Goal: Task Accomplishment & Management: Use online tool/utility

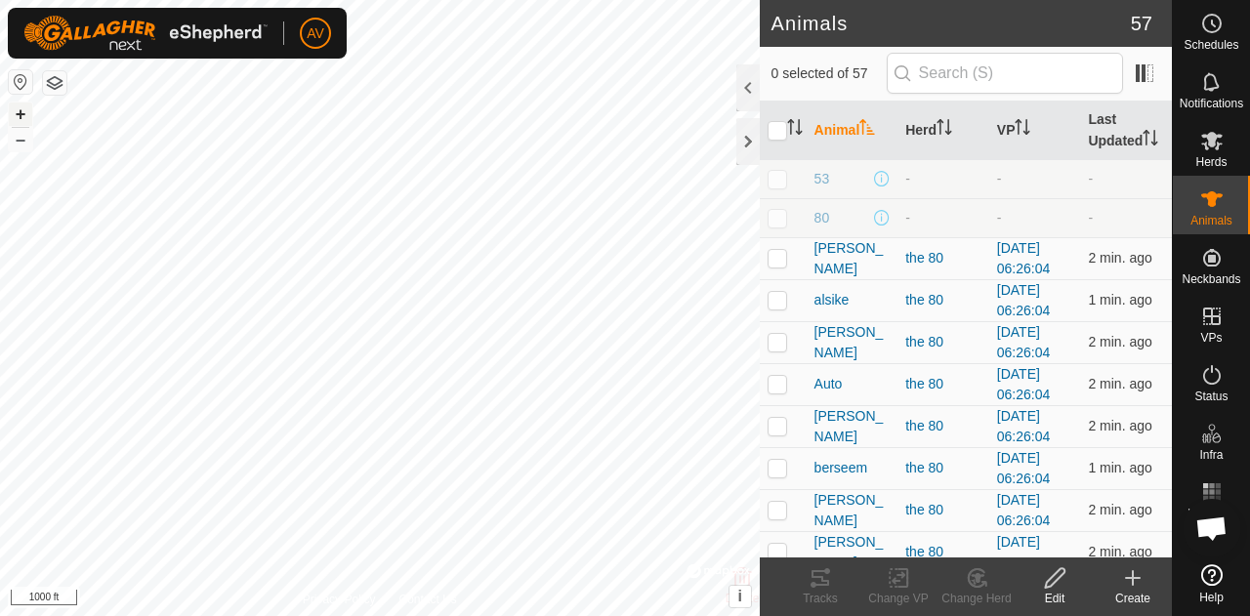
click at [15, 114] on button "+" at bounding box center [20, 114] width 23 height 23
click at [23, 110] on button "+" at bounding box center [20, 114] width 23 height 23
checkbox input "true"
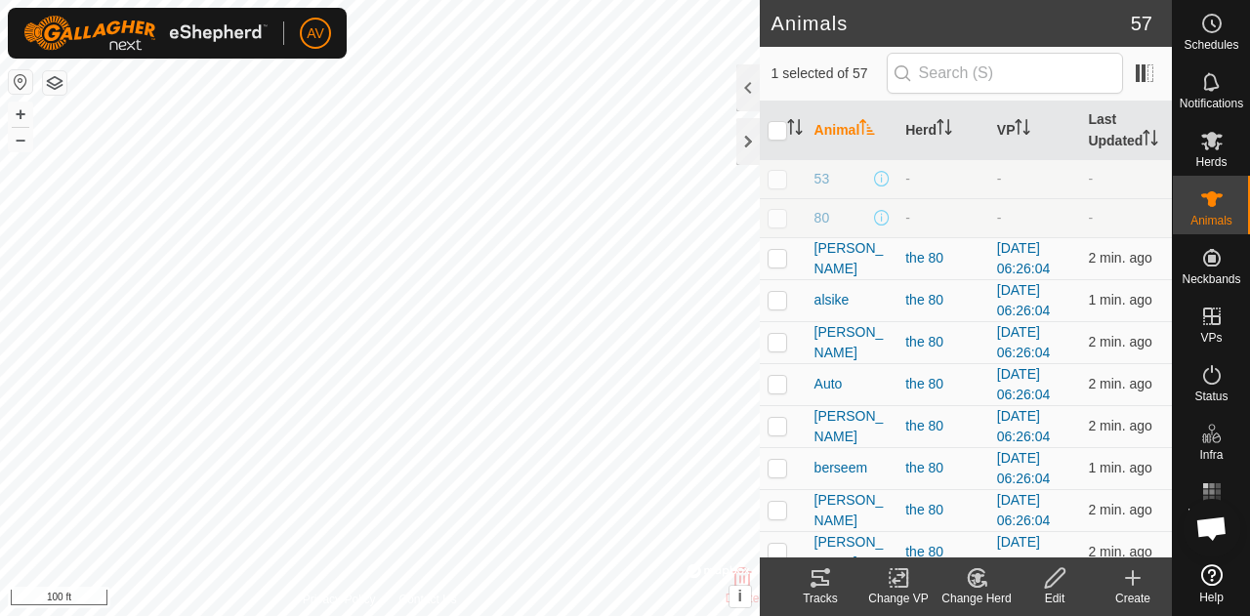
click at [830, 591] on div "Tracks" at bounding box center [820, 599] width 78 height 18
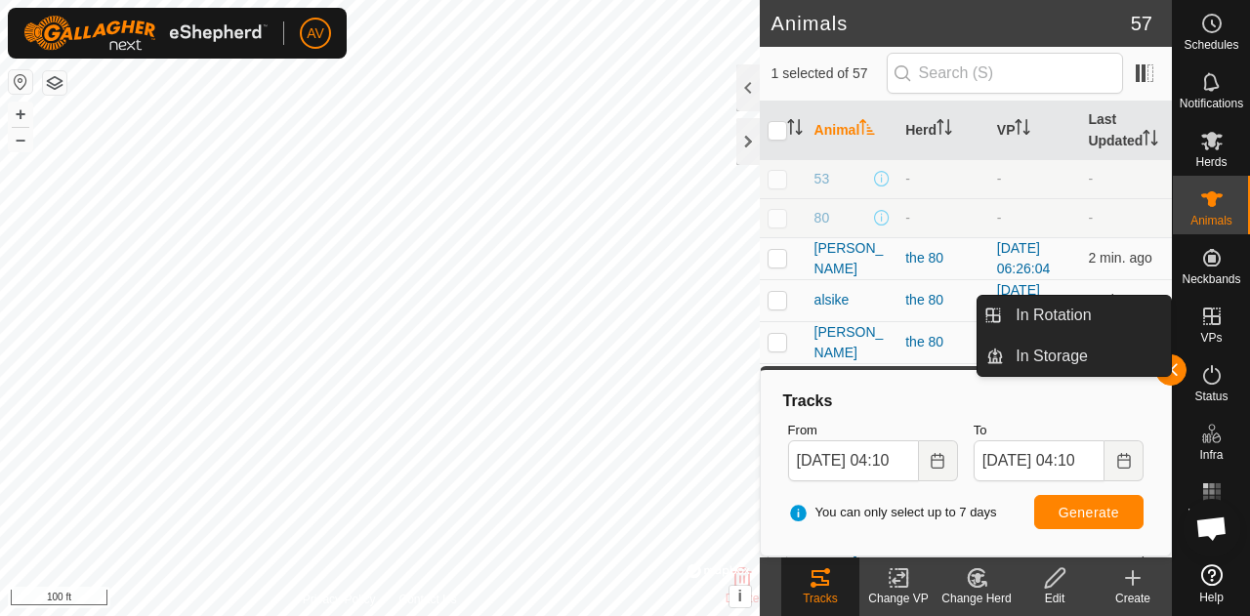
click at [1216, 333] on span "VPs" at bounding box center [1210, 338] width 21 height 12
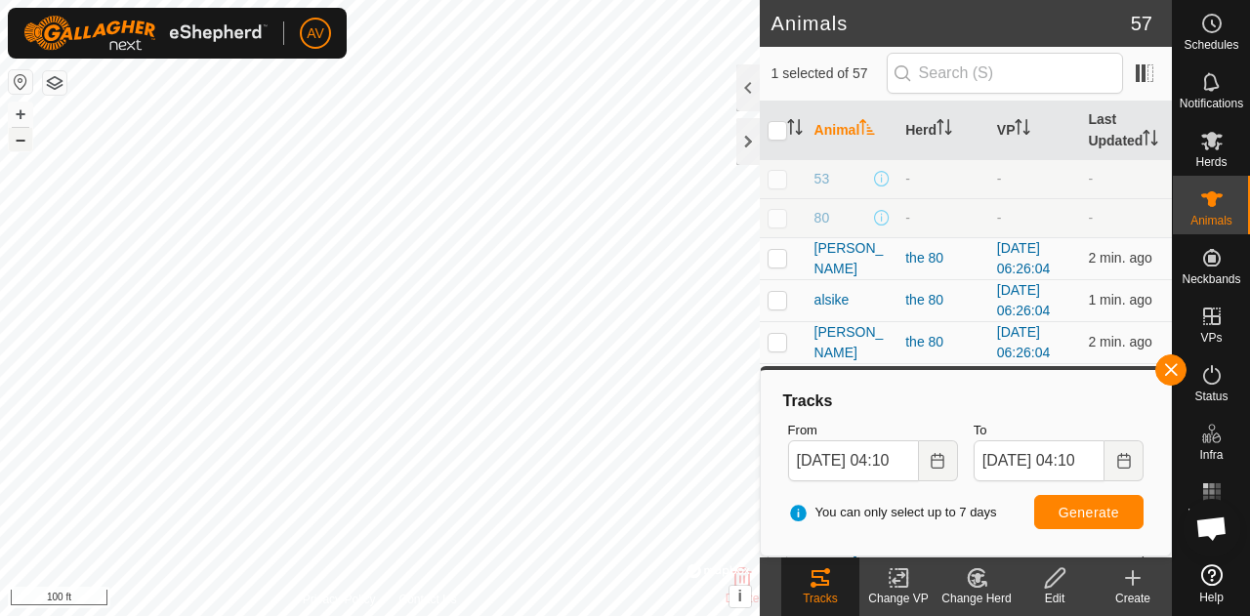
click at [16, 137] on button "–" at bounding box center [20, 139] width 23 height 23
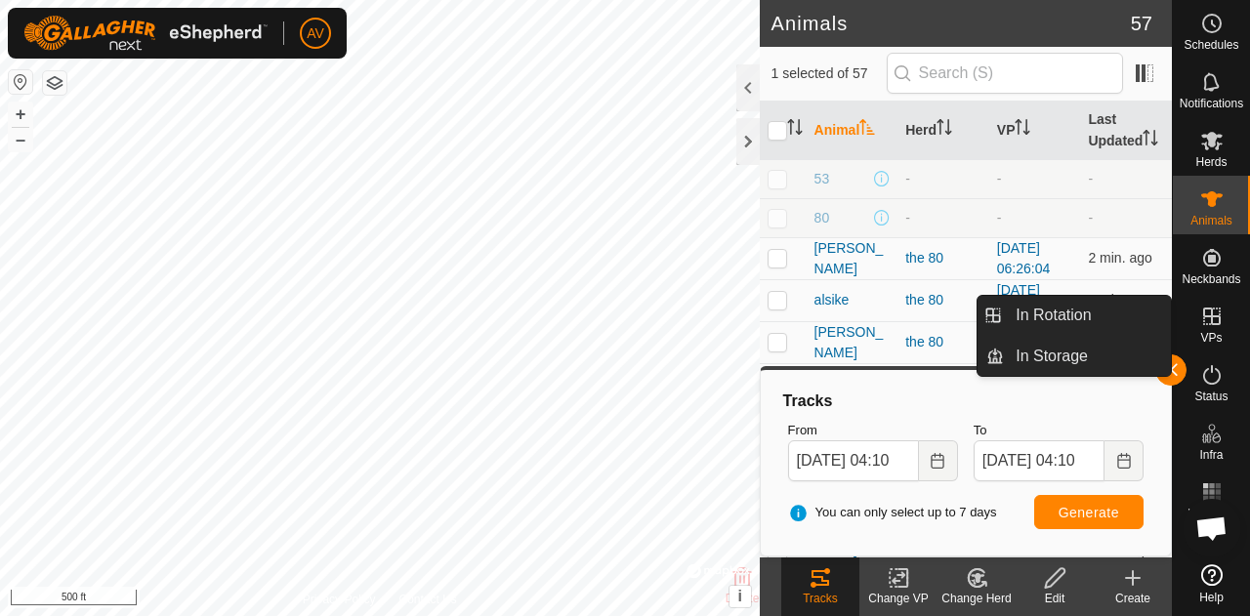
click at [1217, 320] on icon at bounding box center [1212, 317] width 18 height 18
click at [1126, 320] on link "In Rotation" at bounding box center [1087, 315] width 167 height 39
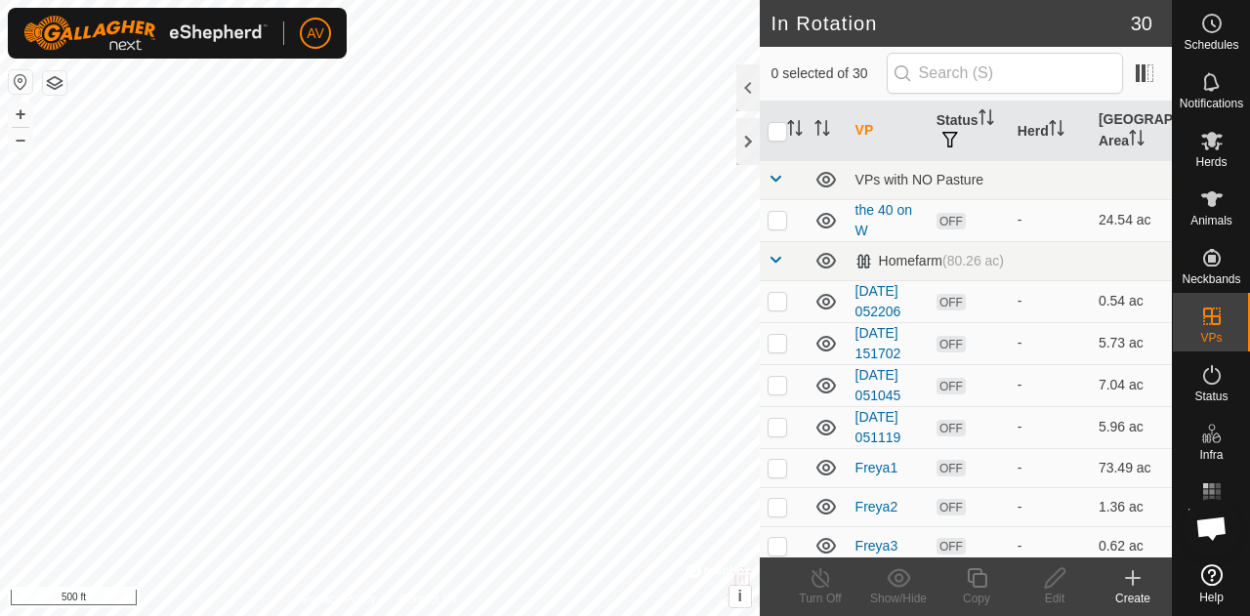
click at [1133, 594] on div "Create" at bounding box center [1132, 599] width 78 height 18
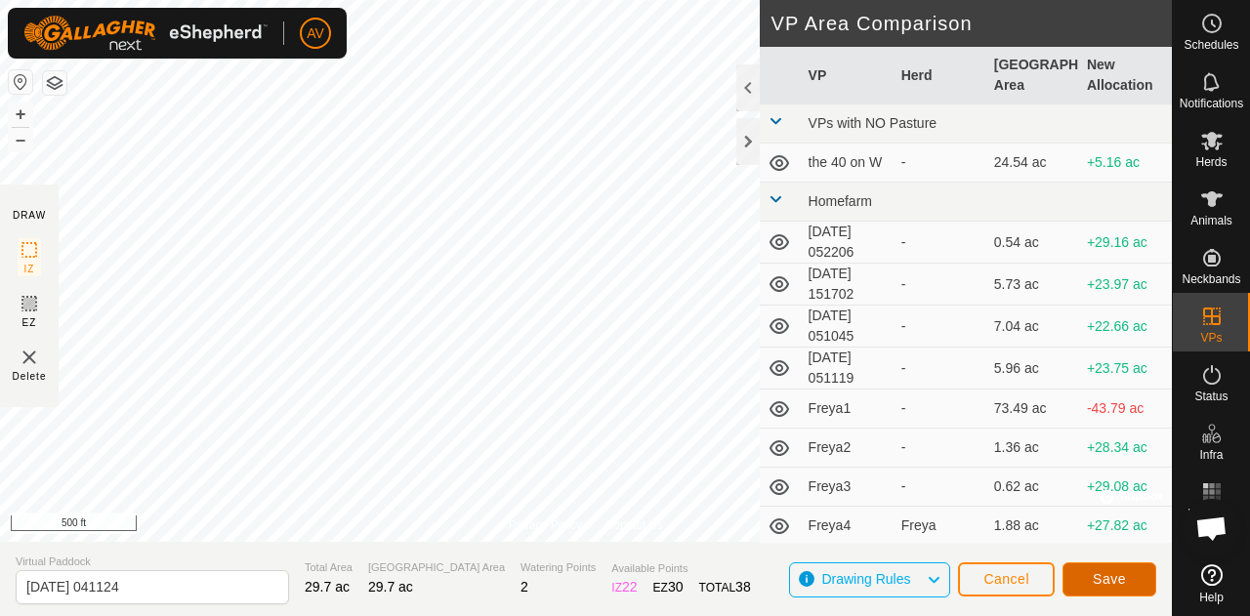
click at [1127, 573] on button "Save" at bounding box center [1109, 579] width 94 height 34
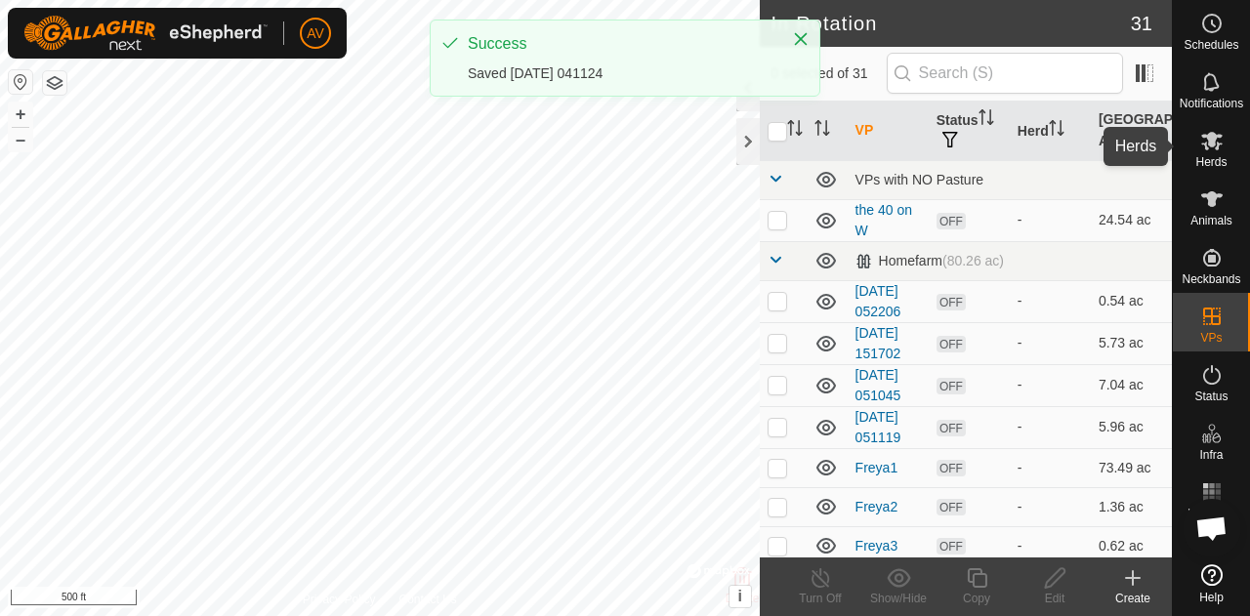
click at [1213, 139] on icon at bounding box center [1211, 141] width 21 height 19
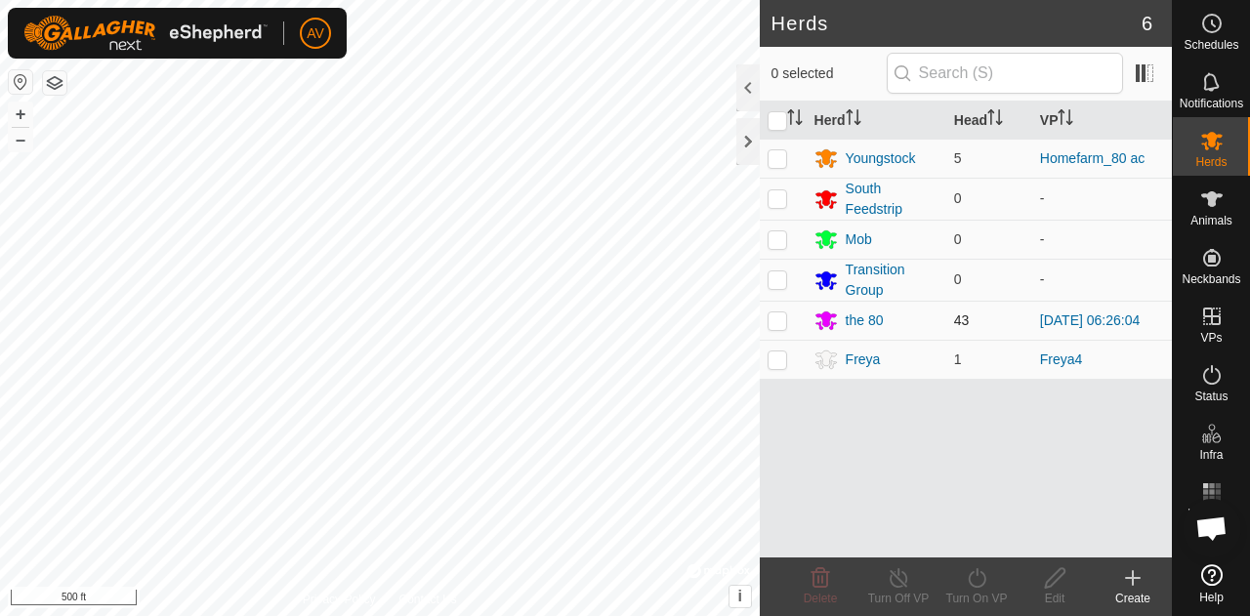
click at [781, 317] on p-checkbox at bounding box center [777, 320] width 20 height 16
checkbox input "true"
click at [988, 593] on div "Turn On VP" at bounding box center [976, 599] width 78 height 18
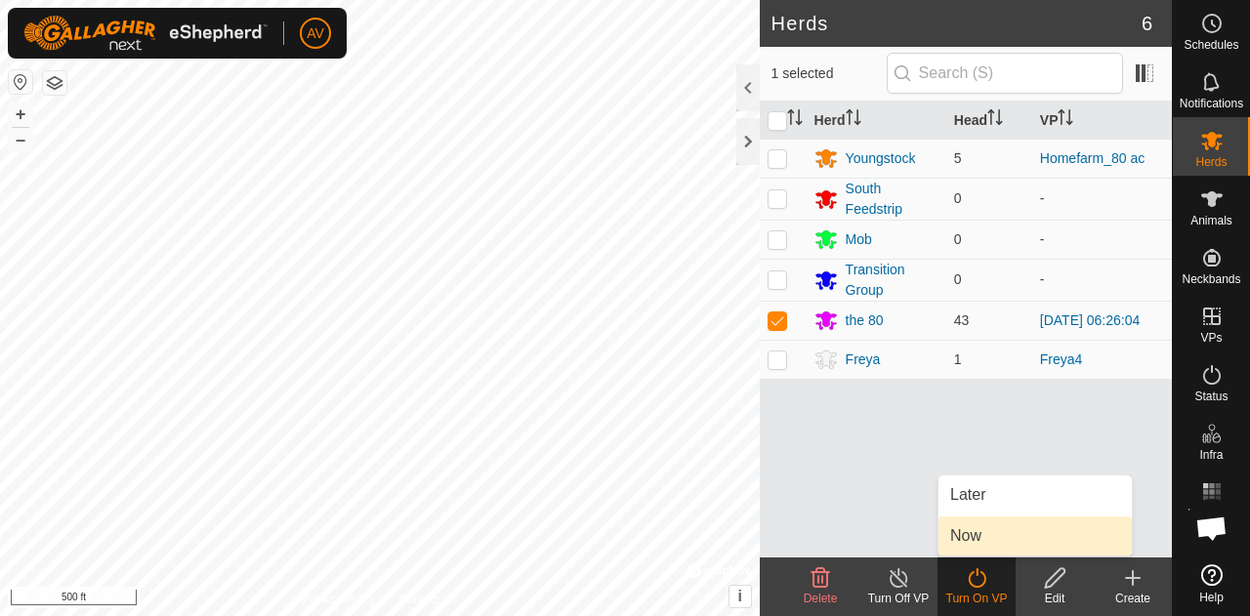
click at [996, 534] on link "Now" at bounding box center [1034, 535] width 193 height 39
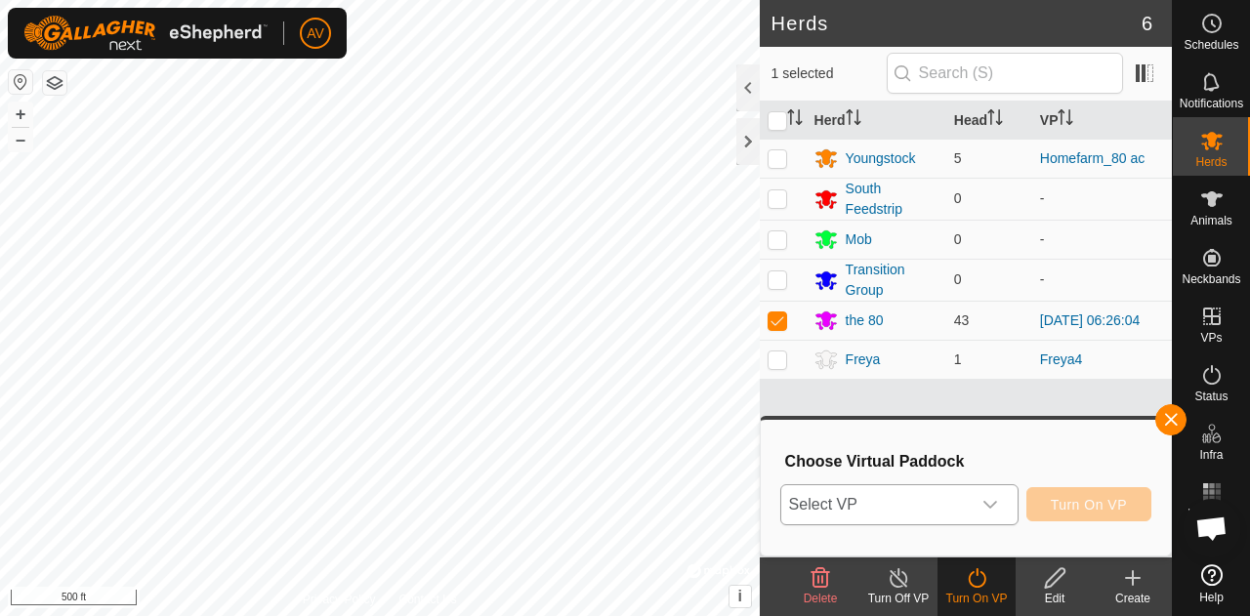
click at [992, 499] on icon "dropdown trigger" at bounding box center [990, 505] width 16 height 16
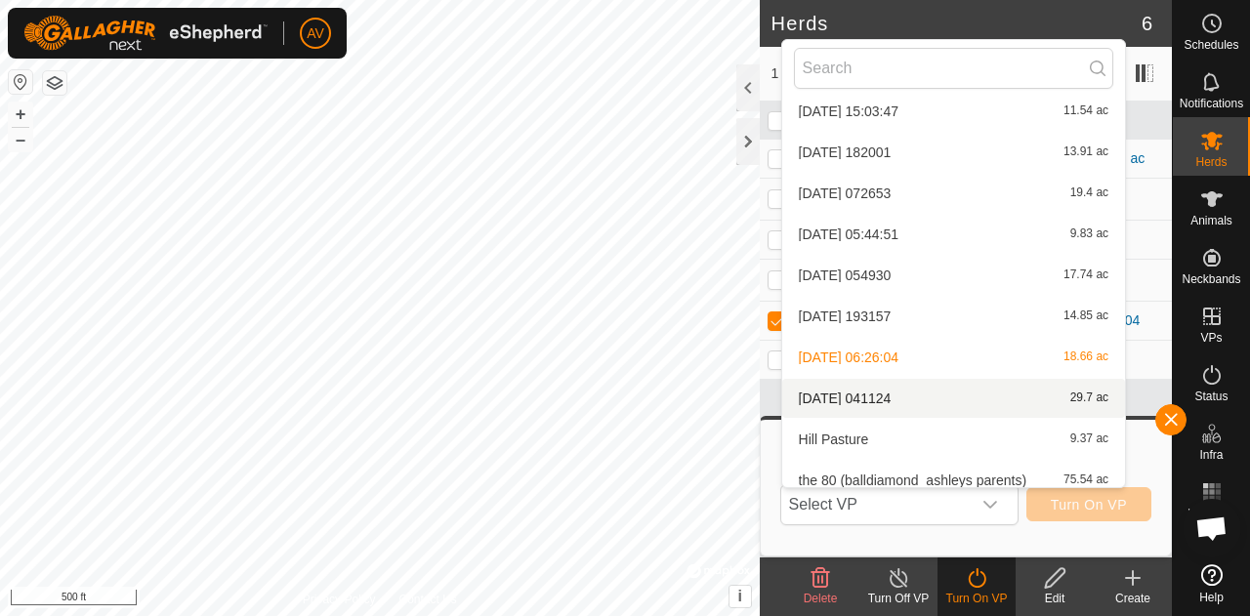
scroll to position [1000, 0]
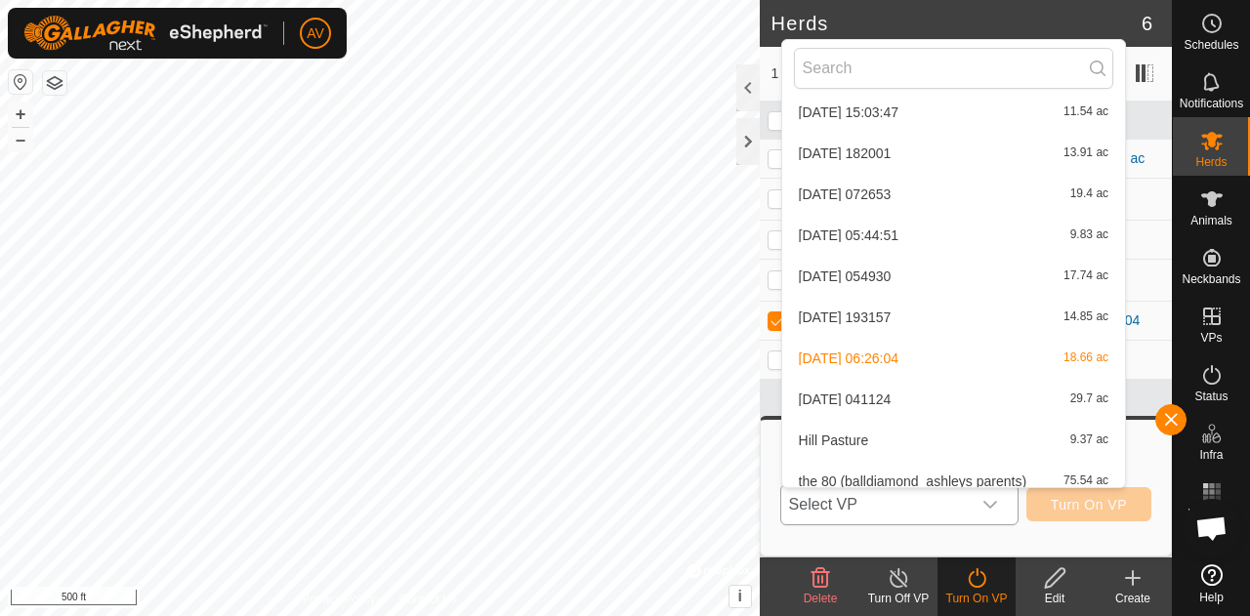
click at [965, 396] on li "2025-09-09 041124 29.7 ac" at bounding box center [953, 399] width 343 height 39
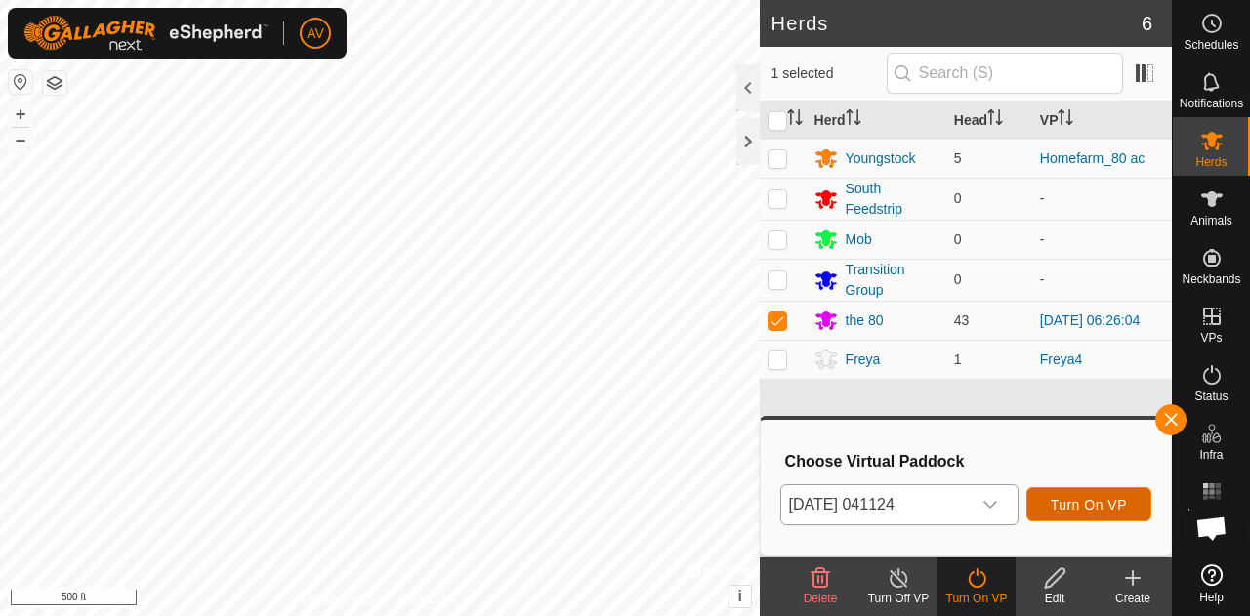
click at [1086, 504] on span "Turn On VP" at bounding box center [1088, 505] width 76 height 16
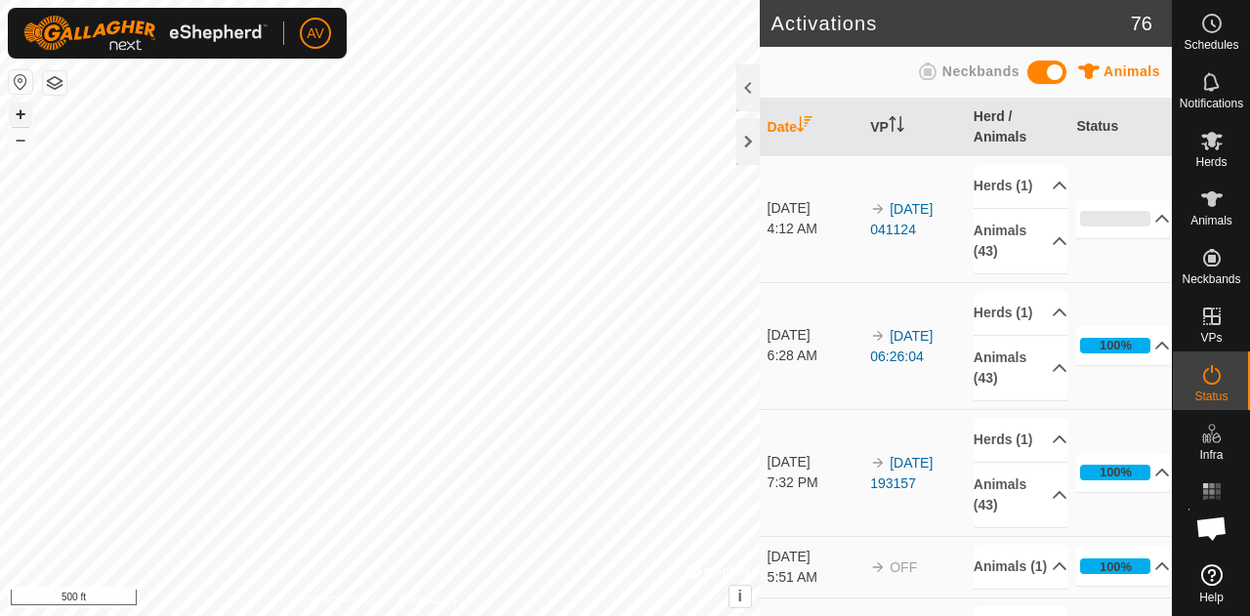
click at [17, 111] on button "+" at bounding box center [20, 114] width 23 height 23
click at [15, 145] on button "–" at bounding box center [20, 139] width 23 height 23
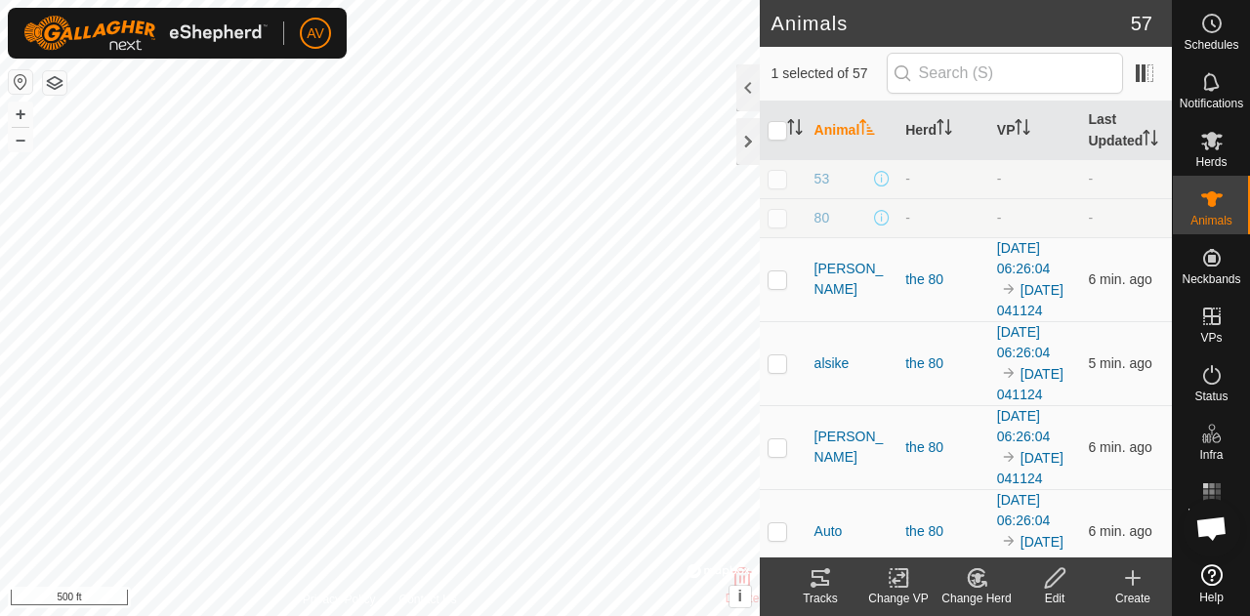
click at [834, 596] on div "Tracks" at bounding box center [820, 599] width 78 height 18
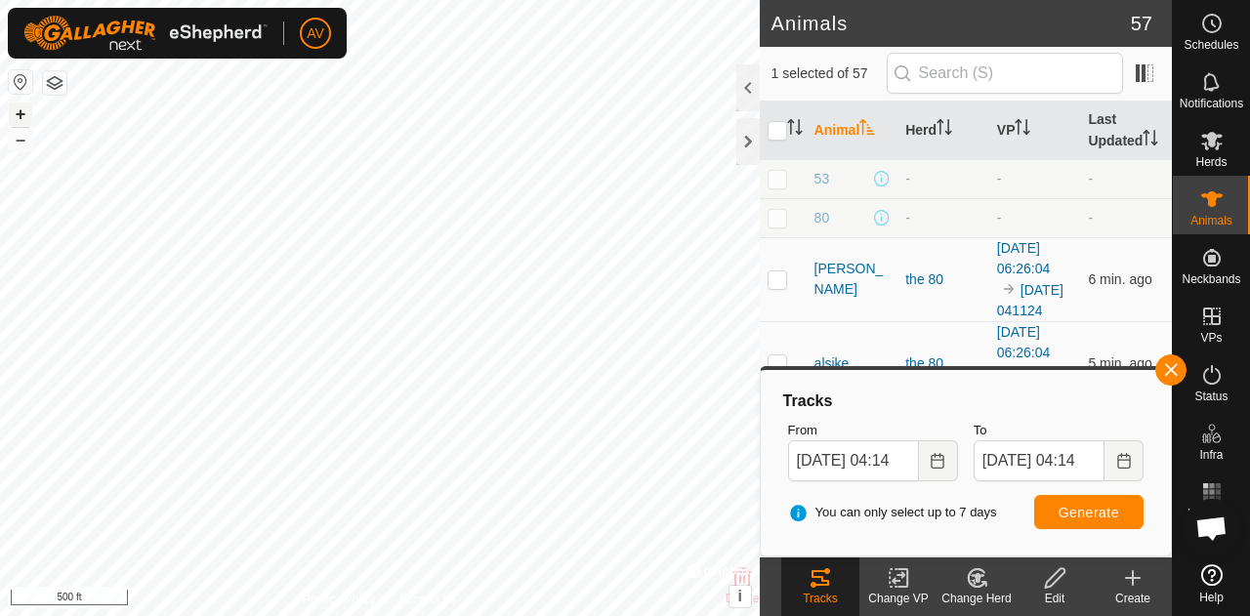
click at [21, 108] on button "+" at bounding box center [20, 114] width 23 height 23
click at [28, 110] on button "+" at bounding box center [20, 114] width 23 height 23
click at [16, 137] on button "–" at bounding box center [20, 139] width 23 height 23
checkbox input "true"
checkbox input "false"
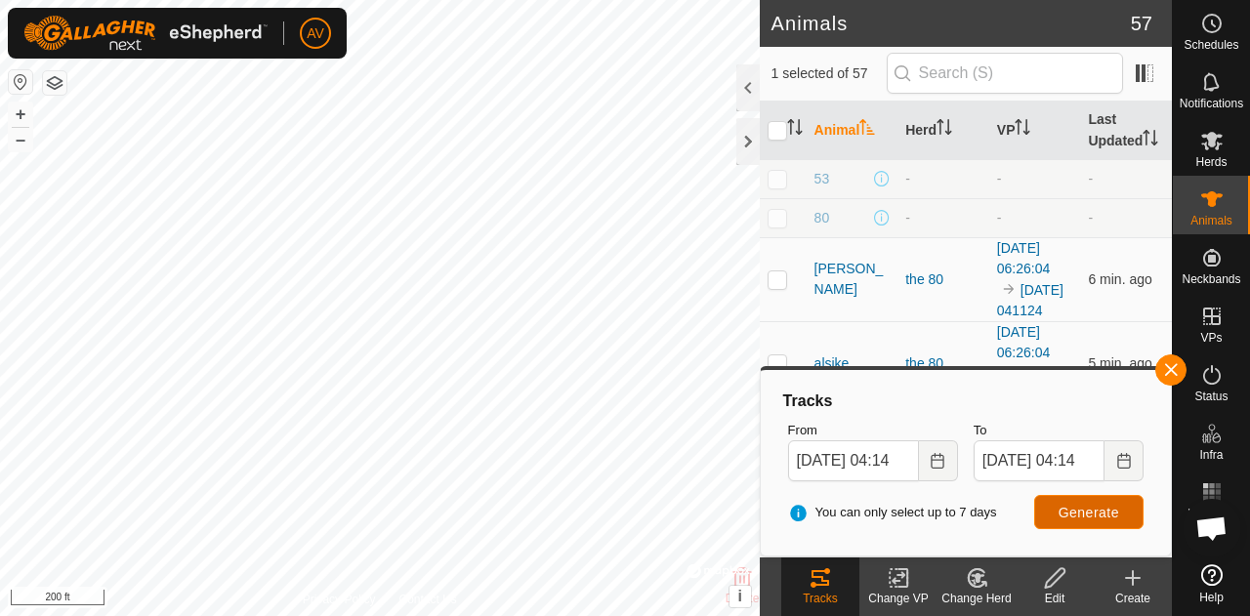
click at [1062, 512] on span "Generate" at bounding box center [1088, 513] width 61 height 16
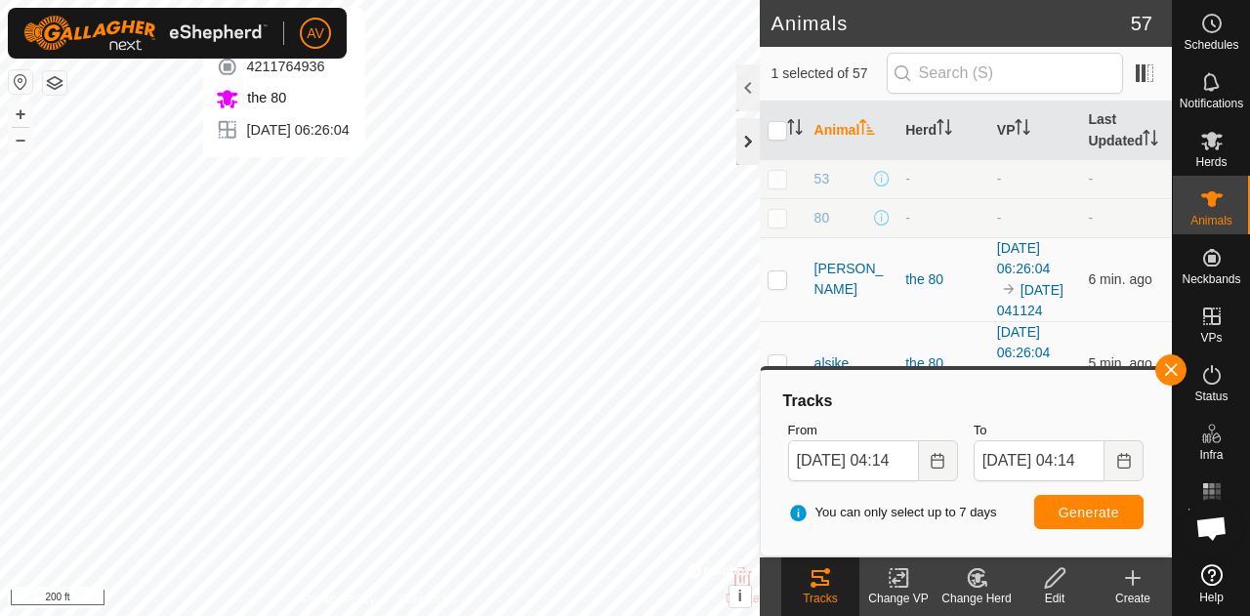
checkbox input "false"
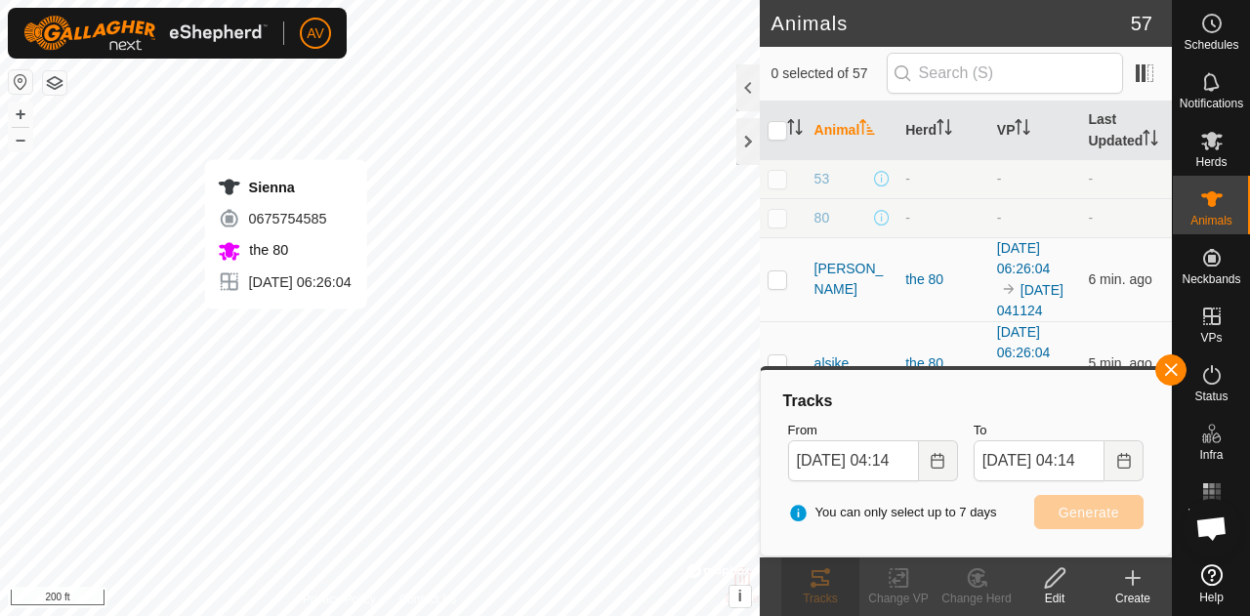
checkbox input "true"
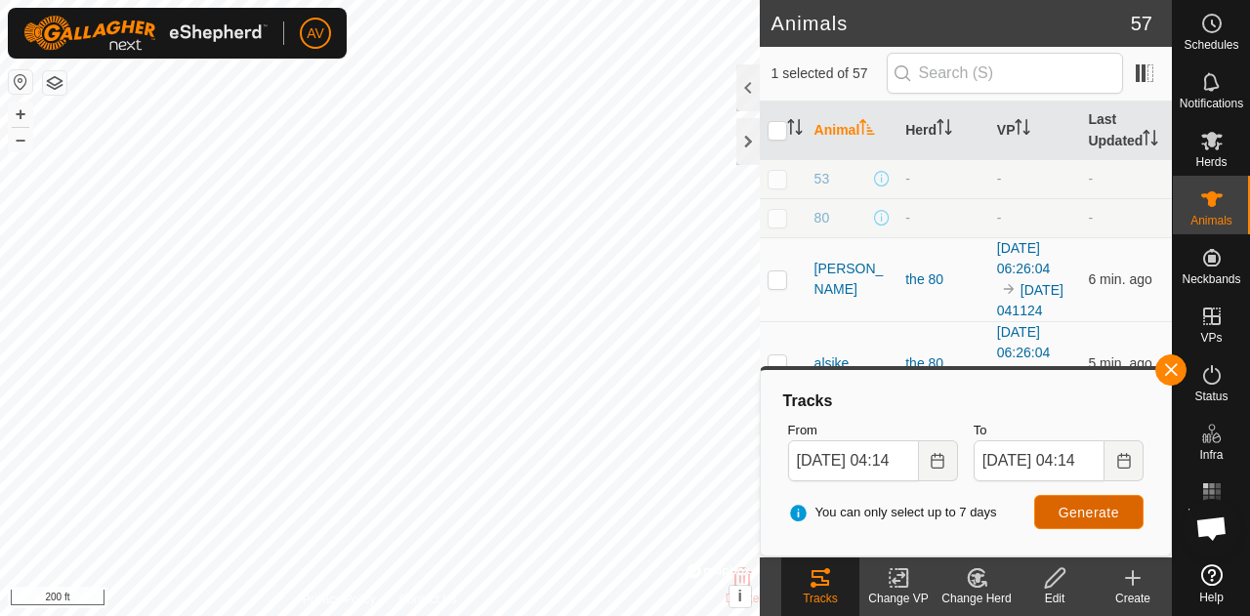
click at [1068, 520] on button "Generate" at bounding box center [1088, 512] width 109 height 34
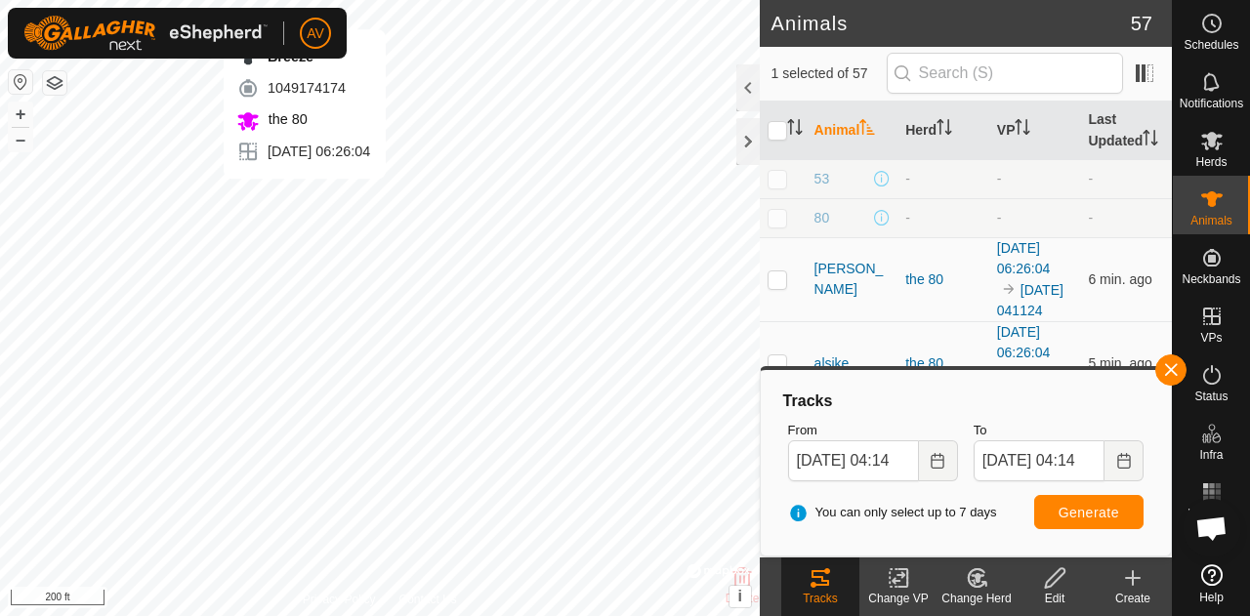
checkbox input "true"
checkbox input "false"
click at [1181, 375] on button "button" at bounding box center [1170, 369] width 31 height 31
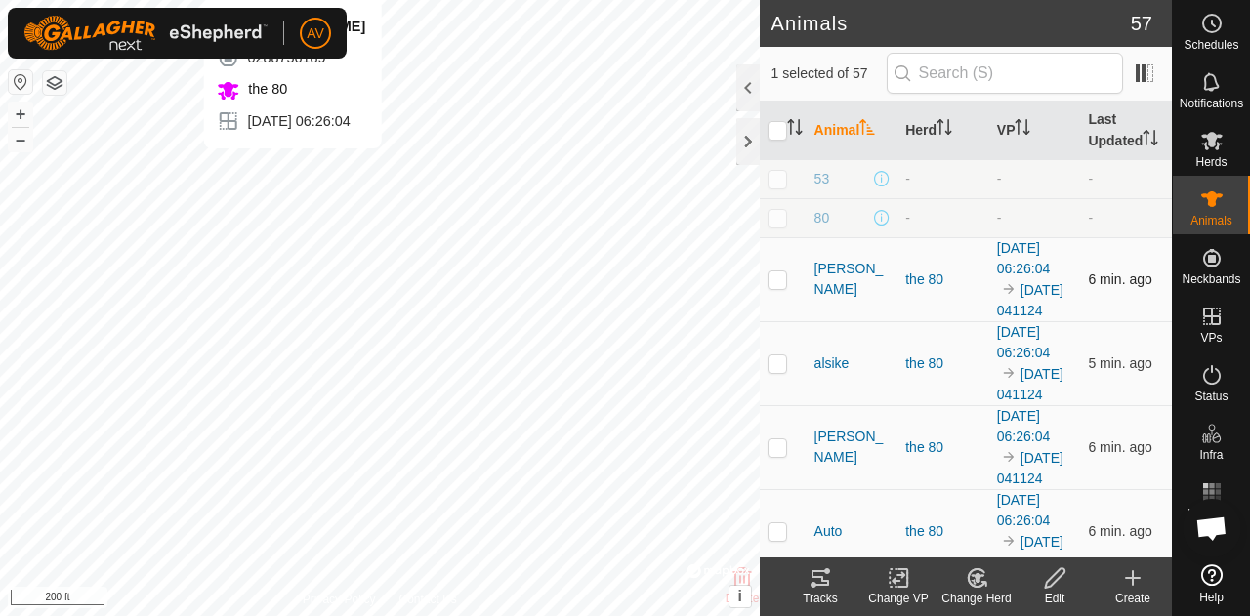
checkbox input "false"
checkbox input "true"
click at [820, 581] on icon at bounding box center [819, 577] width 23 height 23
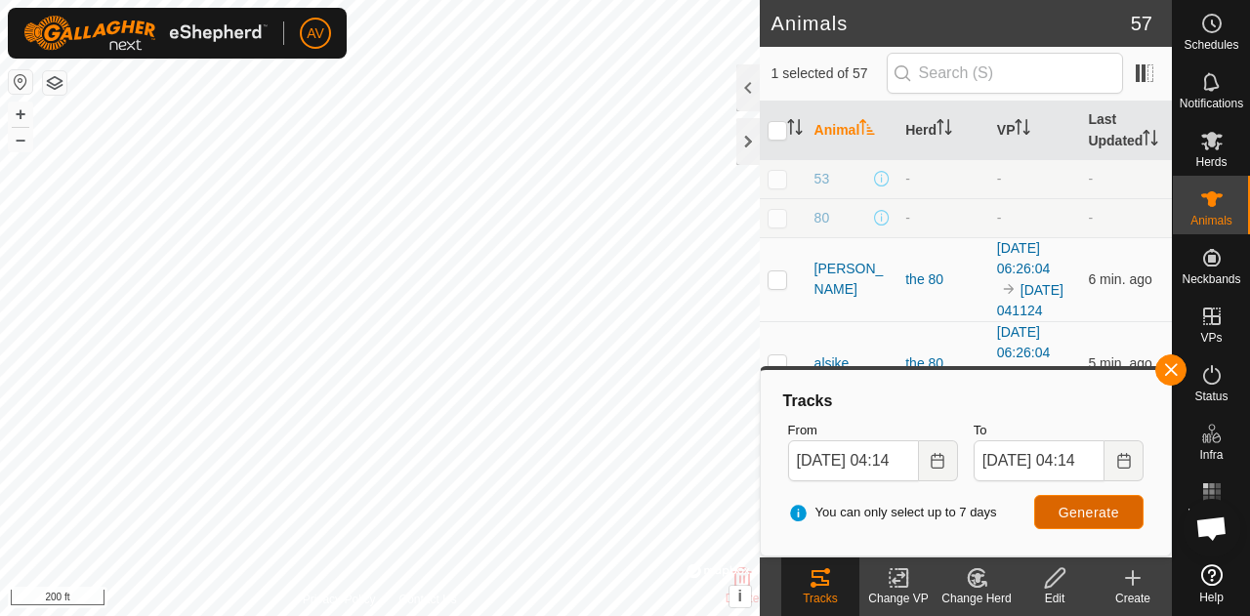
click at [1067, 505] on span "Generate" at bounding box center [1088, 513] width 61 height 16
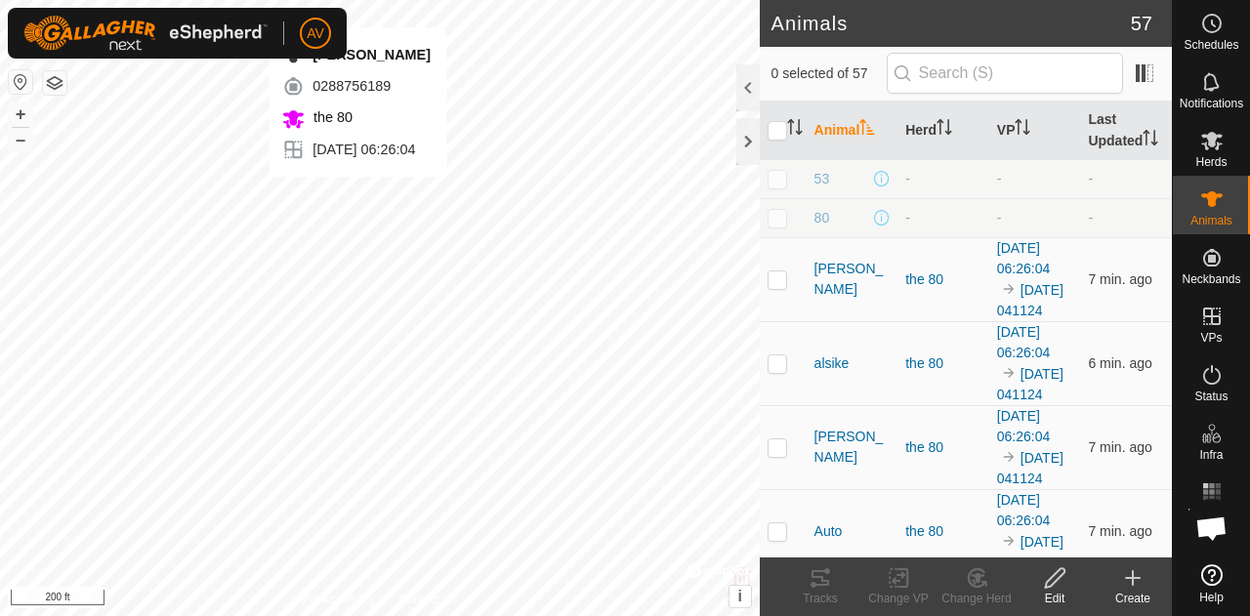
checkbox input "true"
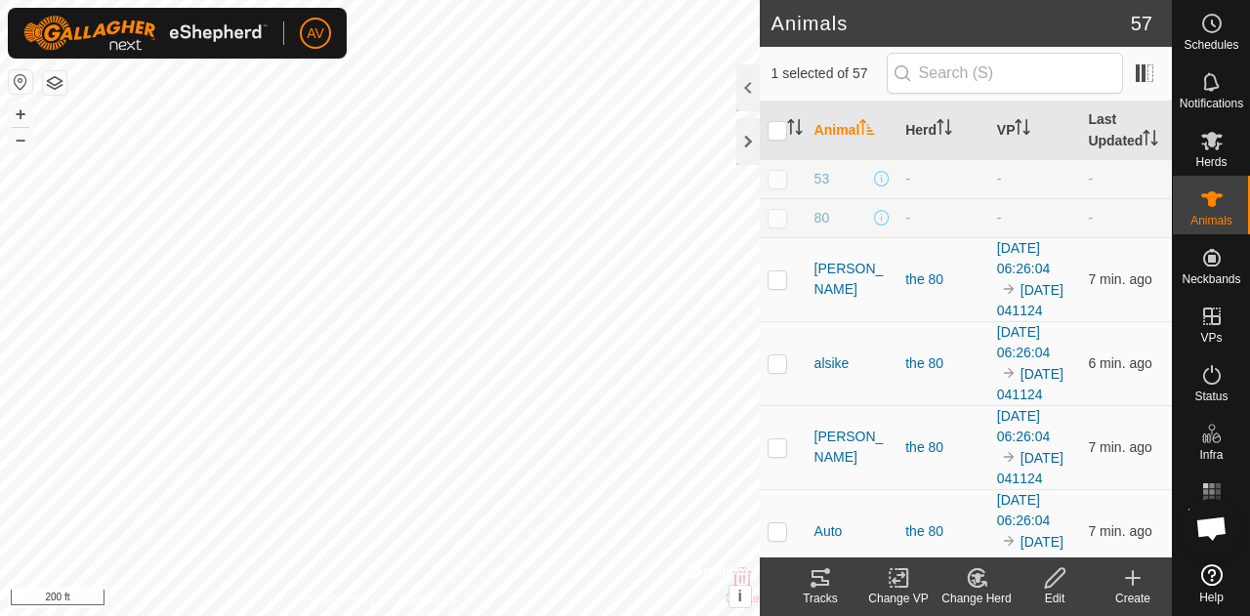
click at [828, 585] on icon at bounding box center [820, 578] width 18 height 16
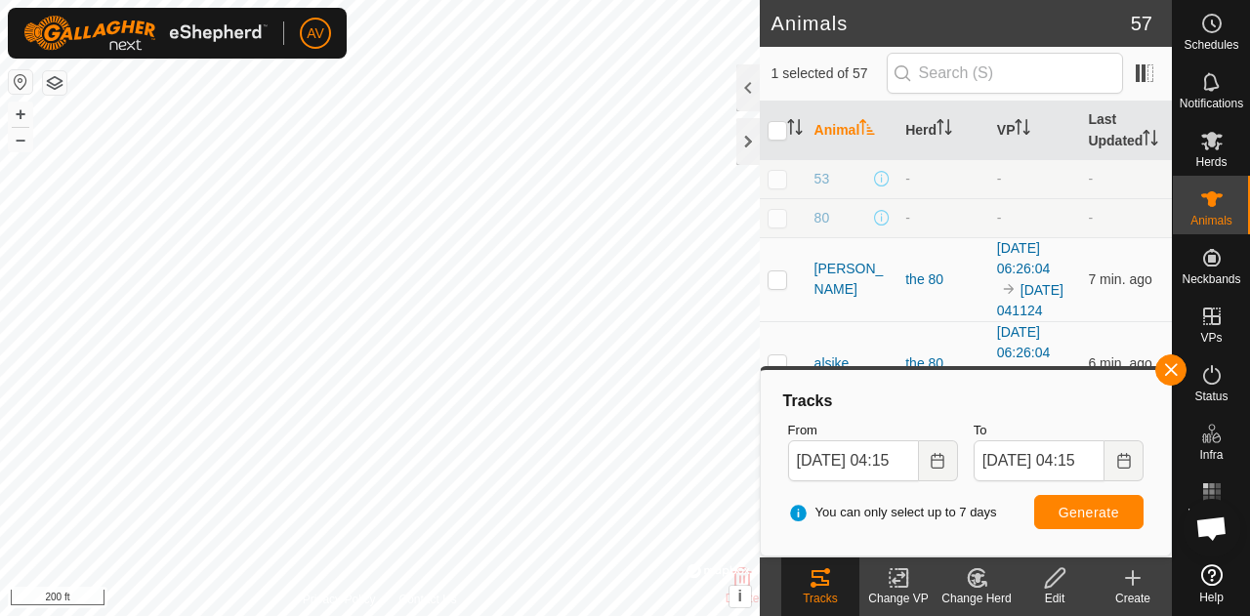
click at [1157, 382] on div "Tracks From [DATE] 04:15 To [DATE] 04:15 You can only select up to 7 days Gener…" at bounding box center [965, 463] width 394 height 170
click at [1173, 380] on button "button" at bounding box center [1170, 369] width 31 height 31
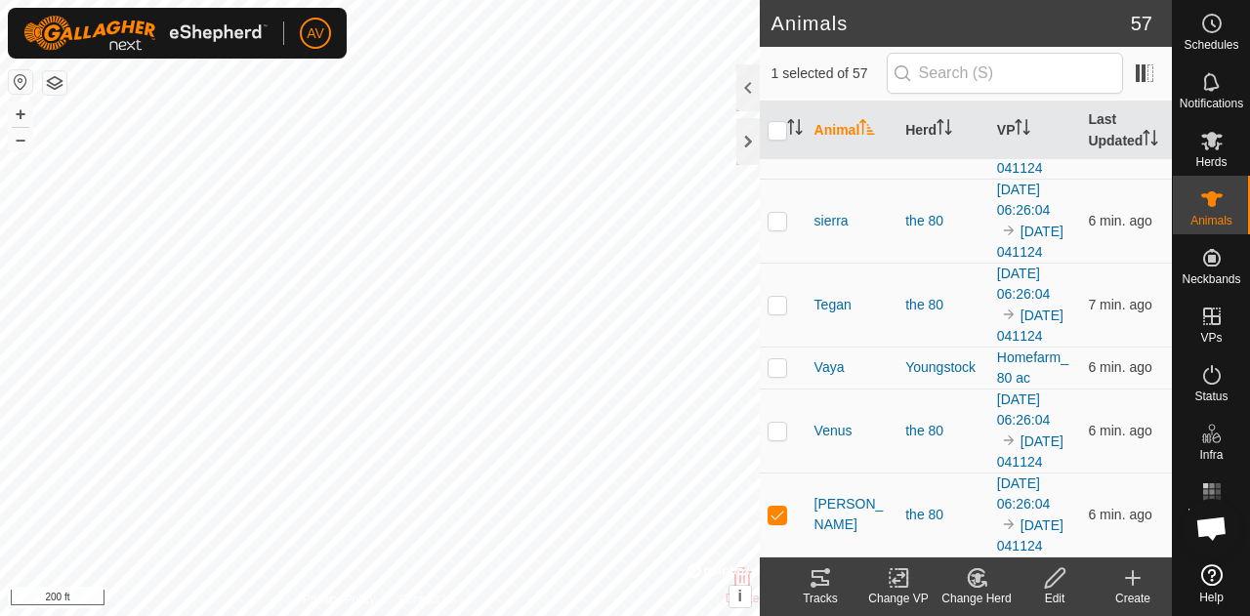
scroll to position [3837, 0]
checkbox input "true"
click at [828, 597] on div "Tracks" at bounding box center [820, 599] width 78 height 18
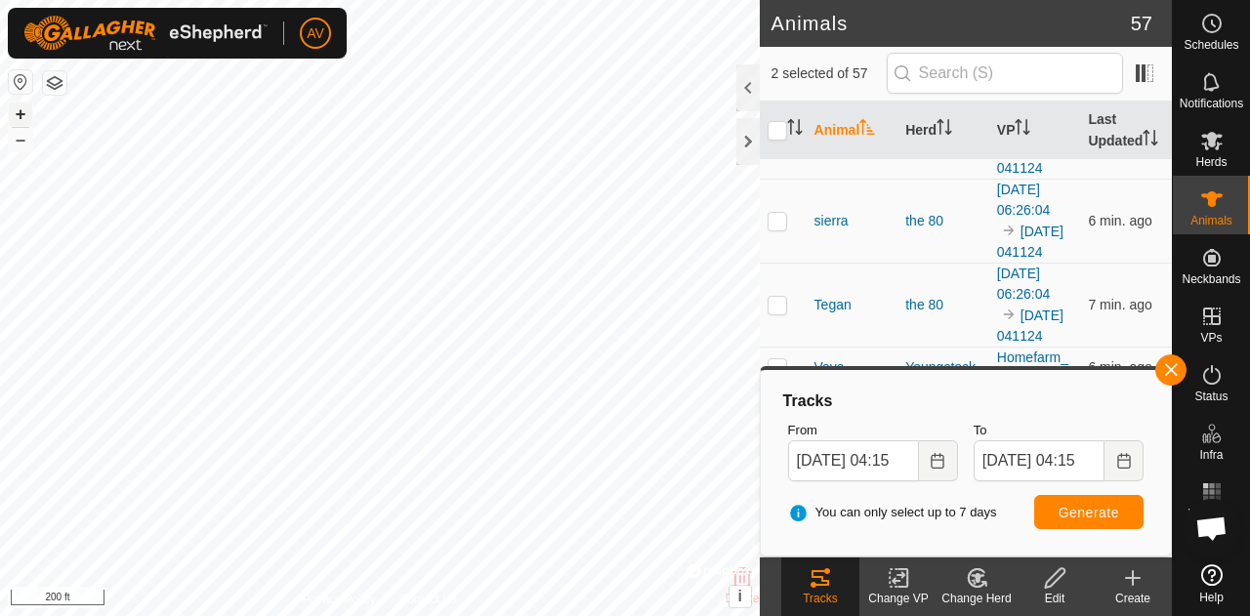
click at [16, 108] on button "+" at bounding box center [20, 114] width 23 height 23
click at [1168, 380] on button "button" at bounding box center [1170, 369] width 31 height 31
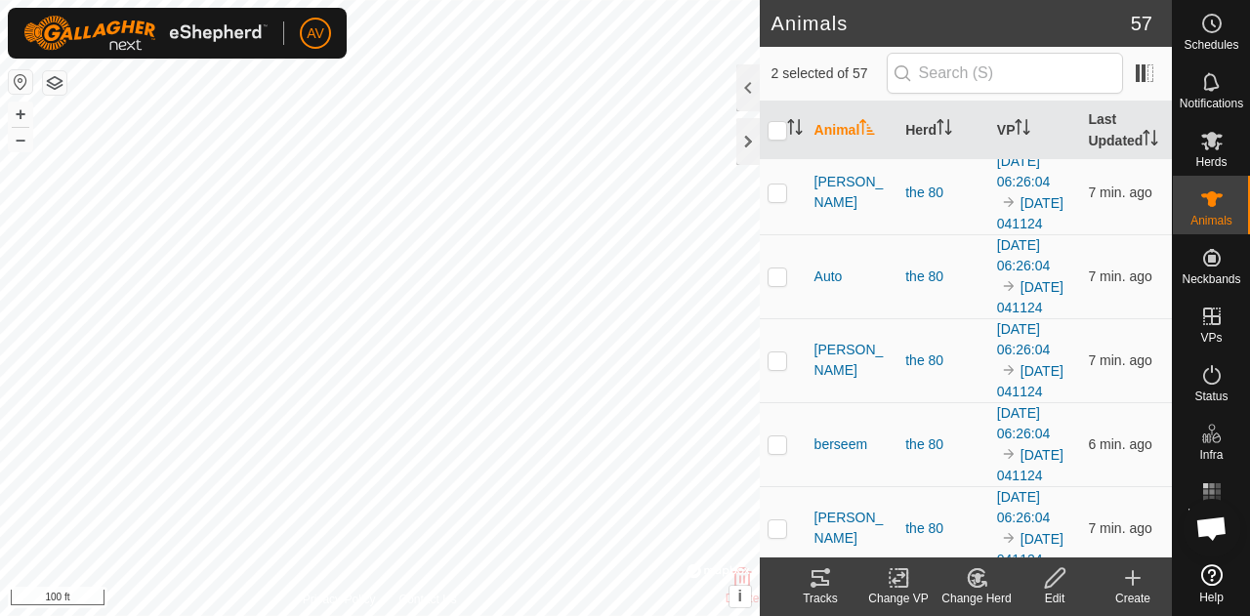
scroll to position [0, 0]
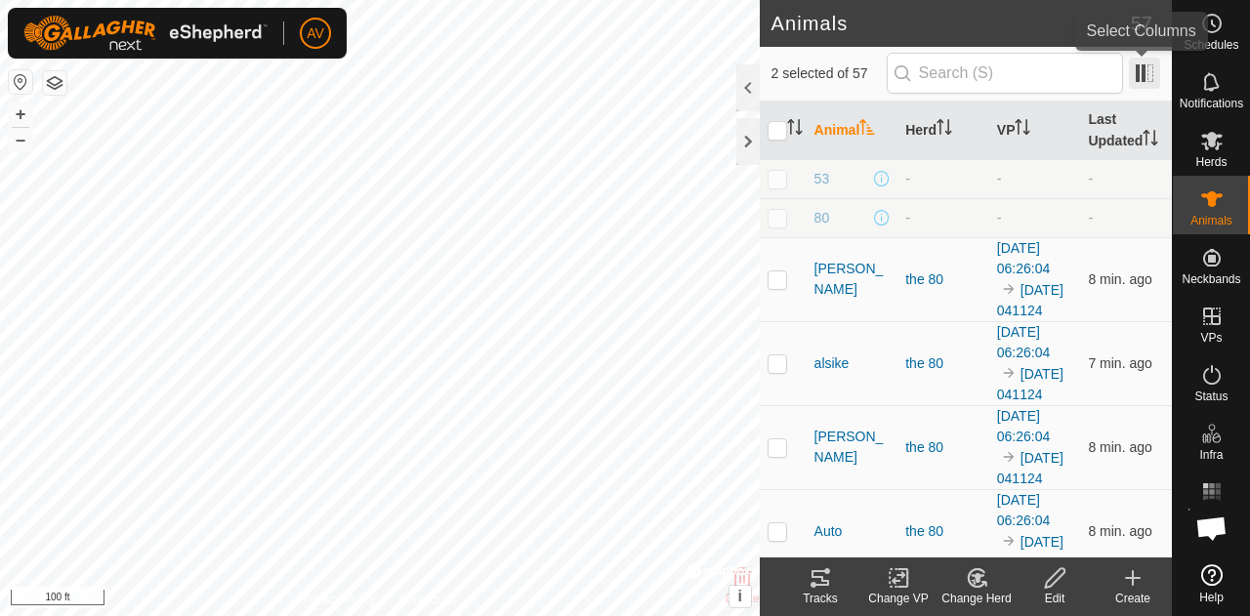
click at [1149, 62] on span at bounding box center [1144, 73] width 31 height 31
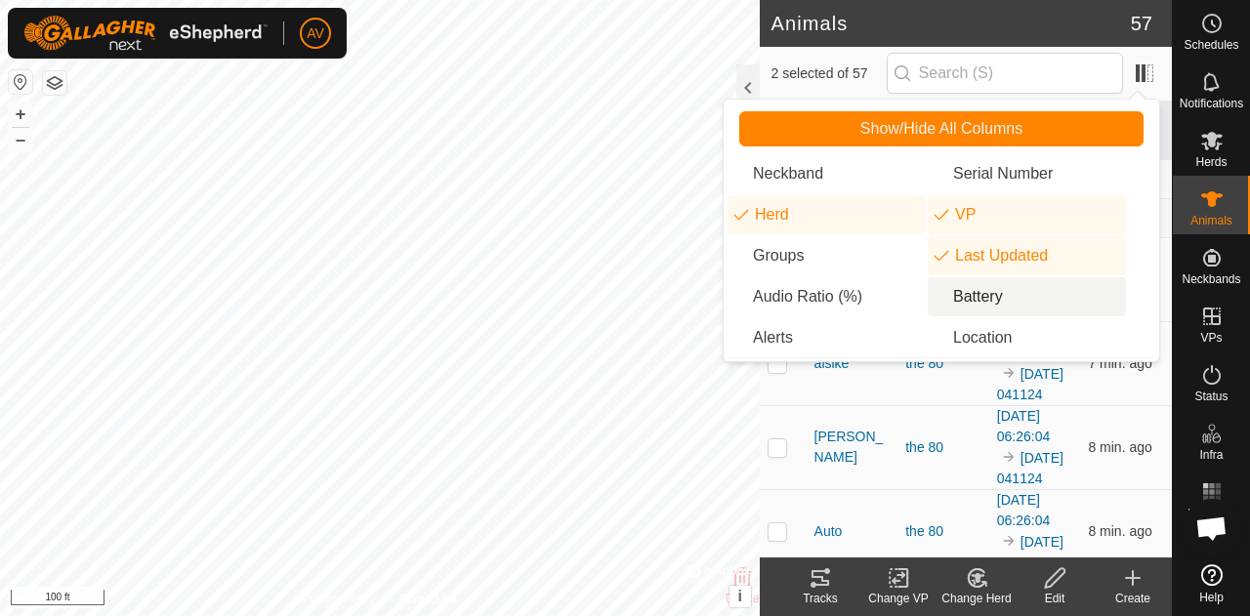
click at [1002, 290] on li "Battery" at bounding box center [1026, 296] width 198 height 39
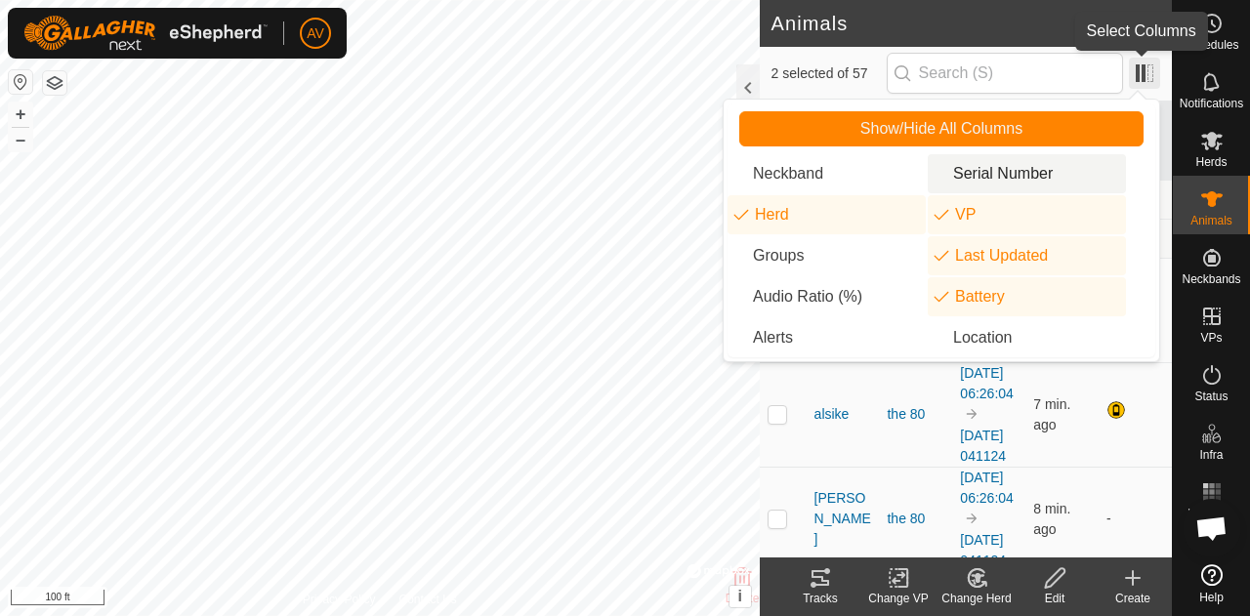
click at [1150, 71] on span at bounding box center [1144, 73] width 31 height 31
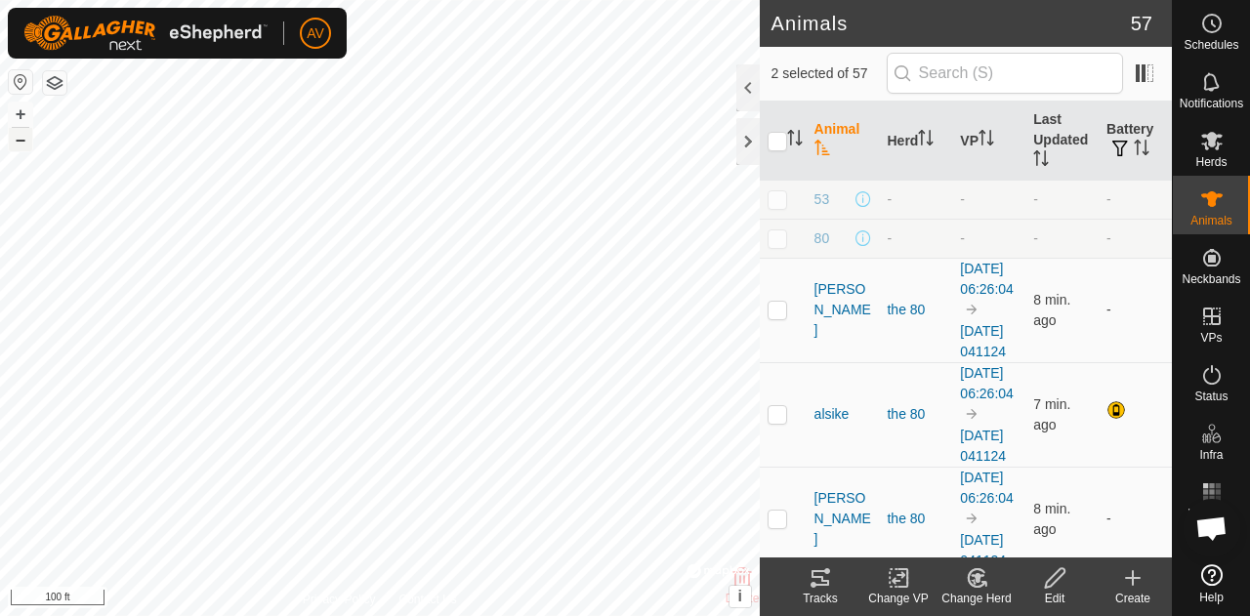
click at [21, 142] on button "–" at bounding box center [20, 139] width 23 height 23
